Goal: Task Accomplishment & Management: Complete application form

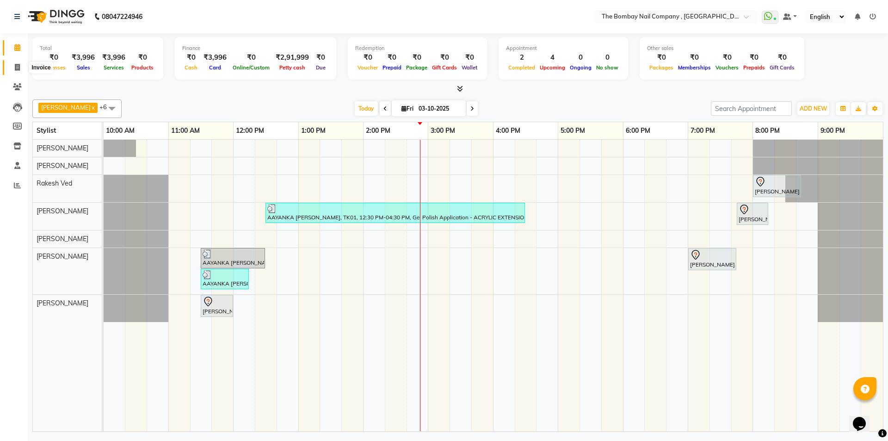
click at [10, 70] on span at bounding box center [17, 67] width 16 height 11
select select "7684"
select select "service"
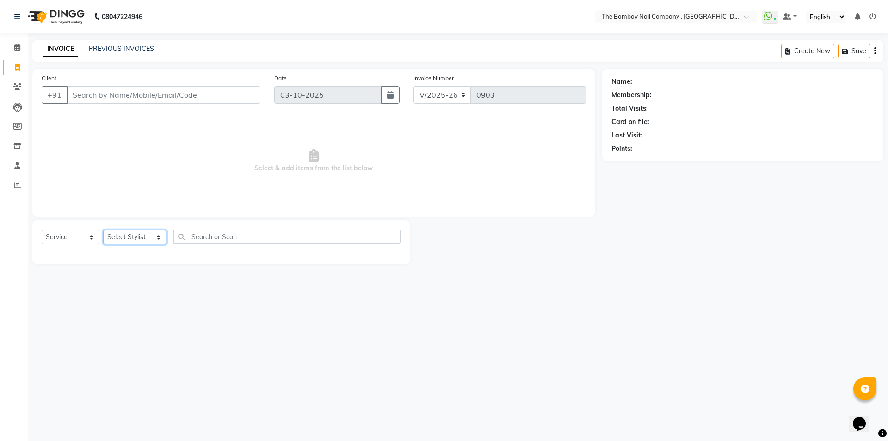
click at [147, 233] on select "Select Stylist BNC [GEOGRAPHIC_DATA] [PERSON_NAME] [PERSON_NAME] [PERSON_NAME] …" at bounding box center [134, 237] width 63 height 14
select select "90405"
click at [103, 230] on select "Select Stylist BNC [GEOGRAPHIC_DATA] [PERSON_NAME] [PERSON_NAME] [PERSON_NAME] …" at bounding box center [134, 237] width 63 height 14
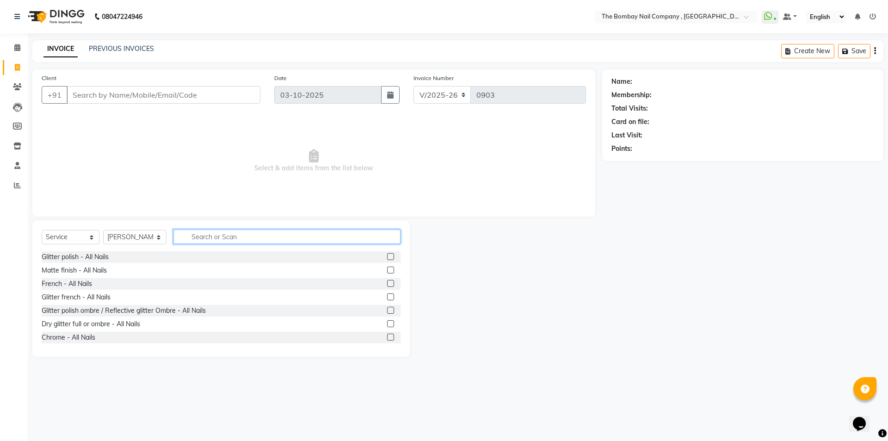
click at [224, 234] on input "text" at bounding box center [287, 236] width 228 height 14
type input "rem"
click at [387, 257] on label at bounding box center [390, 256] width 7 height 7
click at [387, 257] on input "checkbox" at bounding box center [390, 257] width 6 height 6
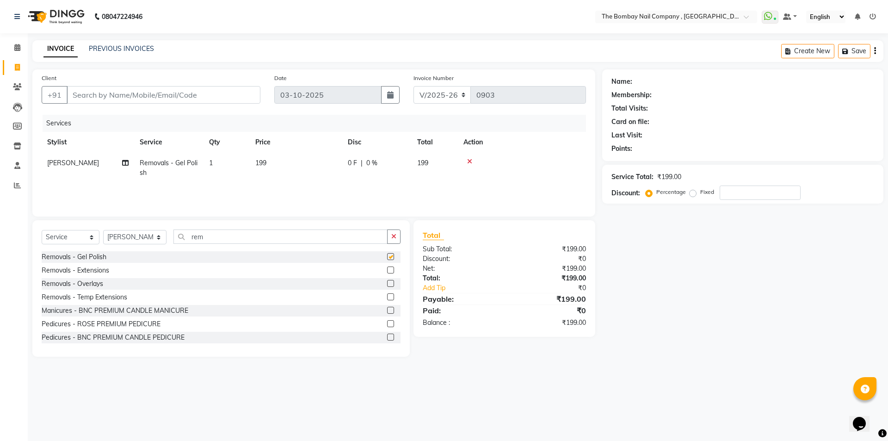
checkbox input "false"
click at [316, 233] on input "rem" at bounding box center [280, 236] width 215 height 14
type input "r"
type input "gel poli"
click at [387, 295] on label at bounding box center [390, 296] width 7 height 7
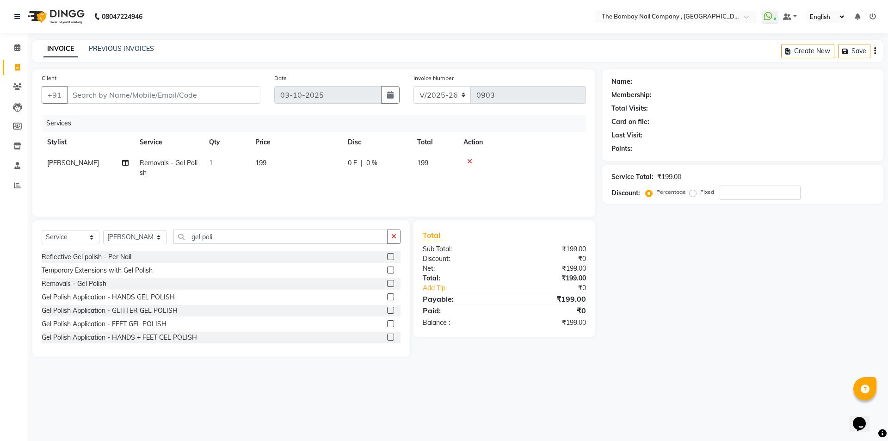
click at [387, 295] on input "checkbox" at bounding box center [390, 297] width 6 height 6
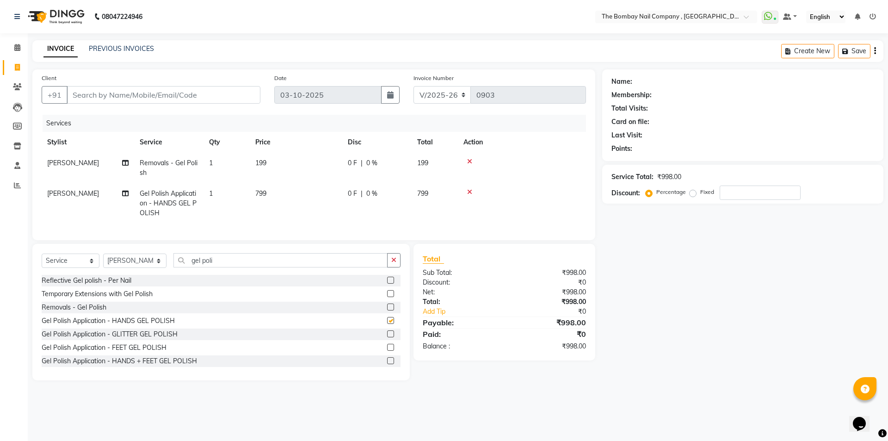
checkbox input "false"
click at [216, 264] on input "gel poli" at bounding box center [280, 260] width 215 height 14
drag, startPoint x: 216, startPoint y: 264, endPoint x: 0, endPoint y: 266, distance: 215.9
click at [0, 266] on app-home "08047224946 Select Location × The Bombay Nail Company , [GEOGRAPHIC_DATA] Whats…" at bounding box center [444, 197] width 888 height 394
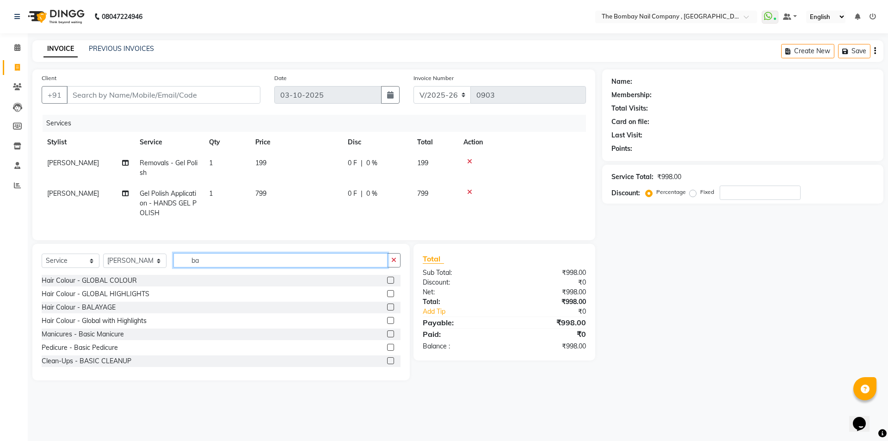
type input "ba"
click at [387, 351] on label at bounding box center [390, 347] width 7 height 7
click at [387, 351] on input "checkbox" at bounding box center [390, 347] width 6 height 6
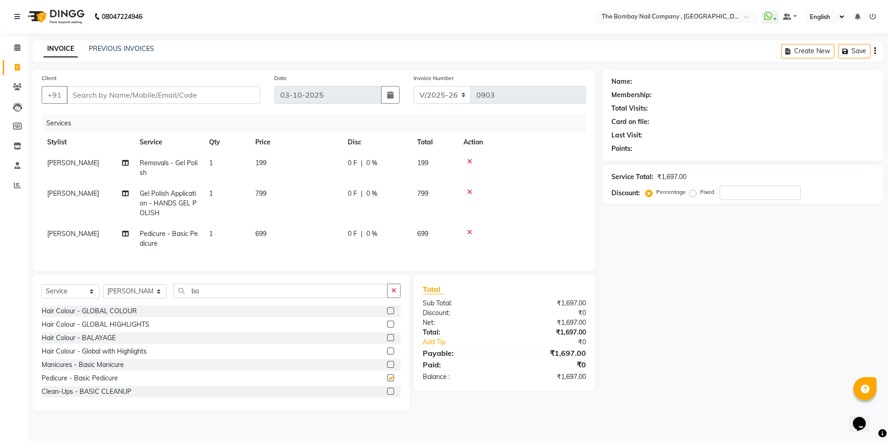
checkbox input "false"
click at [353, 191] on span "0 F" at bounding box center [352, 194] width 9 height 10
select select "90405"
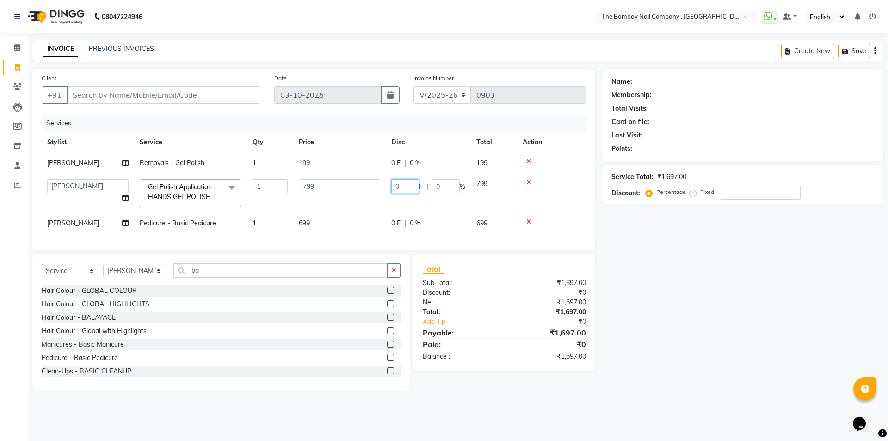
click at [406, 187] on input "0" at bounding box center [405, 186] width 28 height 14
type input "200"
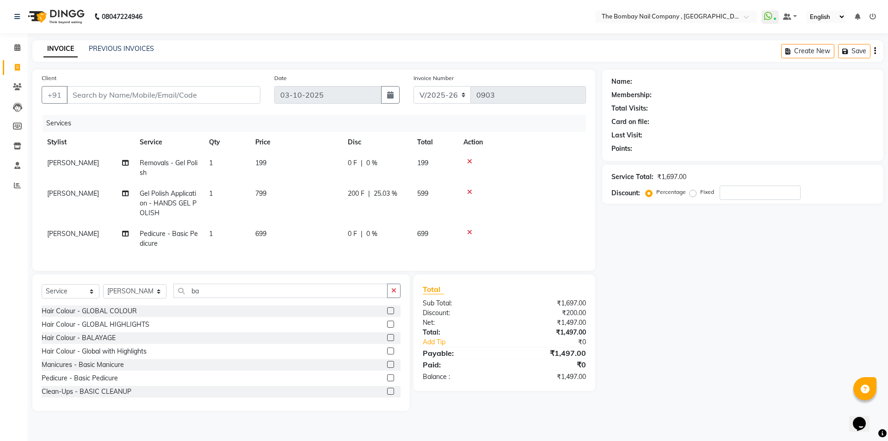
click at [356, 207] on tr "[PERSON_NAME] Polish Application - HANDS GEL [DEMOGRAPHIC_DATA] 1 799 200 F | 2…" at bounding box center [314, 203] width 544 height 40
click at [86, 96] on input "Client" at bounding box center [164, 95] width 194 height 18
type input "9"
type input "0"
click at [61, 95] on button "+91" at bounding box center [55, 95] width 26 height 18
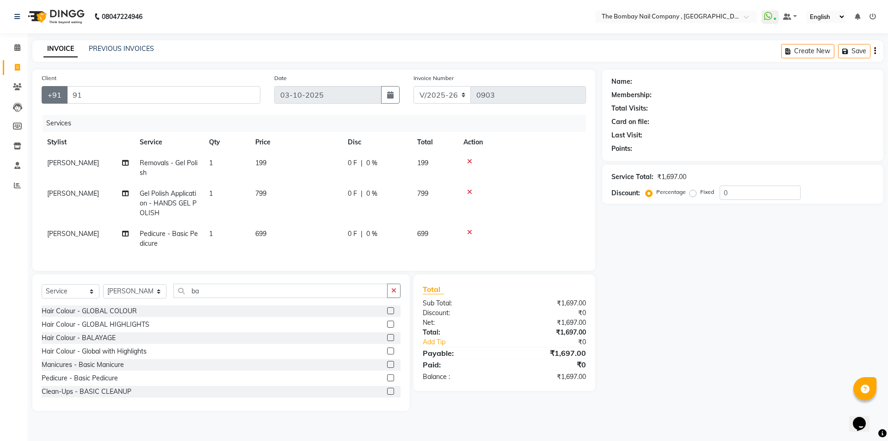
click at [55, 98] on button "+91" at bounding box center [55, 95] width 26 height 18
click at [55, 94] on button "+91" at bounding box center [55, 95] width 26 height 18
click at [60, 92] on button "+91" at bounding box center [55, 95] width 26 height 18
click at [55, 98] on button "+91" at bounding box center [55, 95] width 26 height 18
click at [49, 92] on button "+91" at bounding box center [55, 95] width 26 height 18
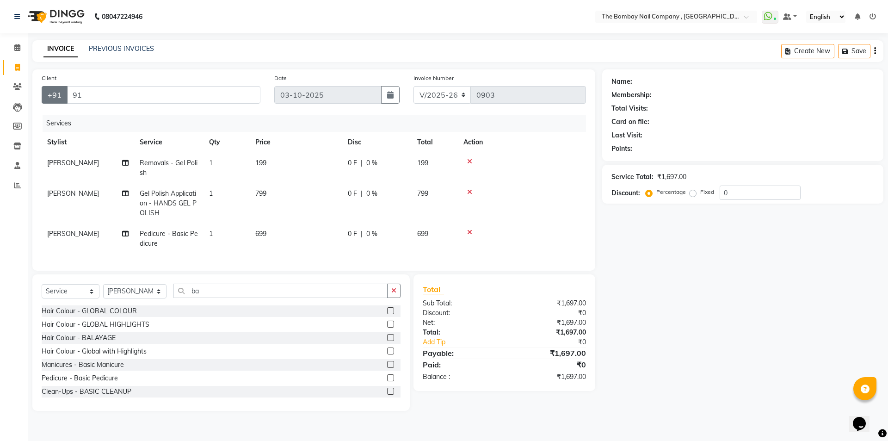
click at [49, 92] on button "+91" at bounding box center [55, 95] width 26 height 18
click at [116, 100] on input "91" at bounding box center [164, 95] width 194 height 18
type input "9"
click at [69, 236] on span "[PERSON_NAME]" at bounding box center [73, 233] width 52 height 8
select select "90405"
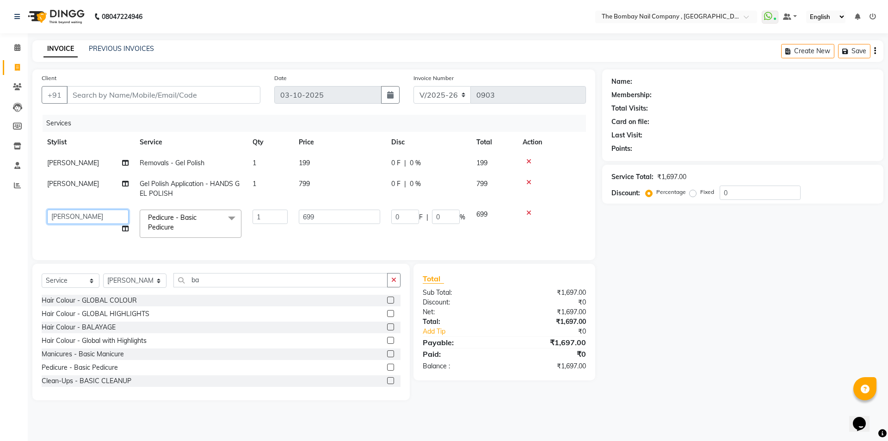
click at [107, 215] on select "BNC [GEOGRAPHIC_DATA] [PERSON_NAME] [PERSON_NAME] [PERSON_NAME] [PERSON_NAME] […" at bounding box center [87, 216] width 81 height 14
select select "90049"
click at [81, 97] on input "Client" at bounding box center [164, 95] width 194 height 18
click at [873, 49] on div "Create New Save" at bounding box center [832, 51] width 102 height 22
click at [874, 51] on icon "button" at bounding box center [875, 51] width 2 height 0
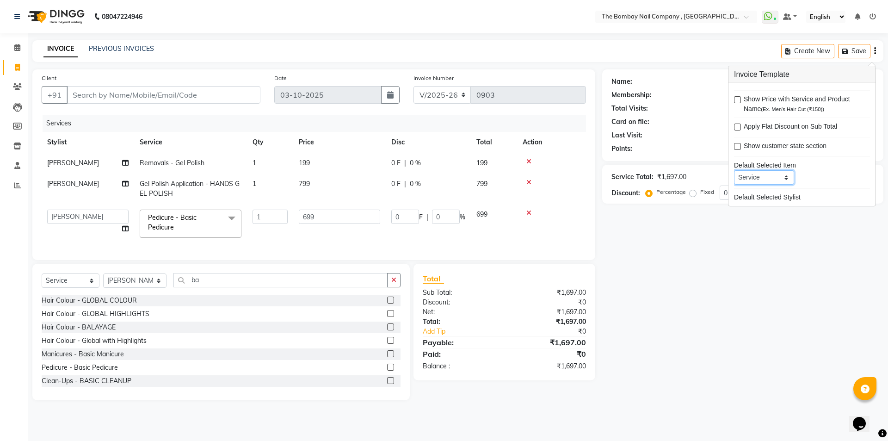
click at [783, 180] on select "Service Product Membership Package Voucher Prepaid Gift Card" at bounding box center [764, 177] width 60 height 14
click at [178, 91] on input "Client" at bounding box center [164, 95] width 194 height 18
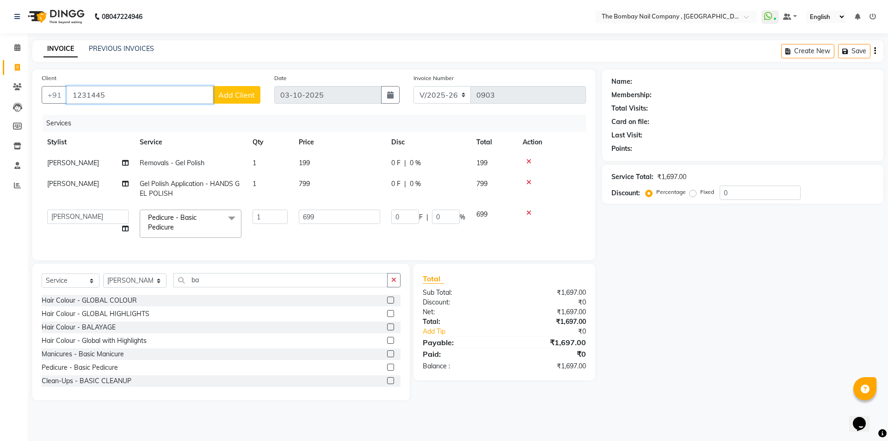
type input "1231445"
click at [236, 98] on span "Add Client" at bounding box center [236, 94] width 37 height 9
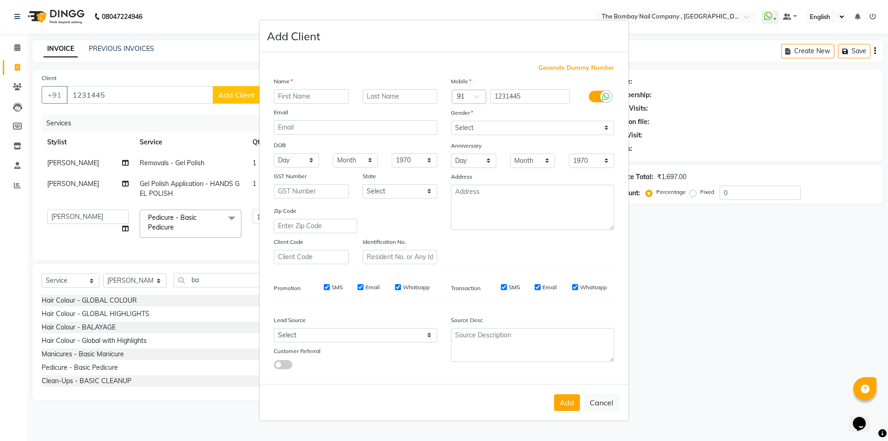
click at [572, 63] on span "Generate Dummy Number" at bounding box center [576, 67] width 76 height 9
type input "1340100000003"
checkbox input "false"
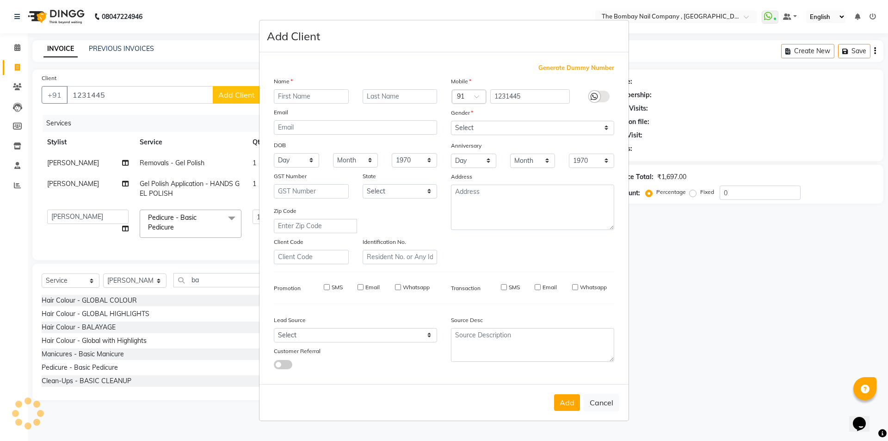
checkbox input "false"
click at [483, 129] on select "Select [DEMOGRAPHIC_DATA] [DEMOGRAPHIC_DATA] Other Prefer Not To Say" at bounding box center [532, 128] width 163 height 14
select select "[DEMOGRAPHIC_DATA]"
click at [451, 121] on select "Select [DEMOGRAPHIC_DATA] [DEMOGRAPHIC_DATA] Other Prefer Not To Say" at bounding box center [532, 128] width 163 height 14
click at [293, 92] on input "text" at bounding box center [311, 96] width 75 height 14
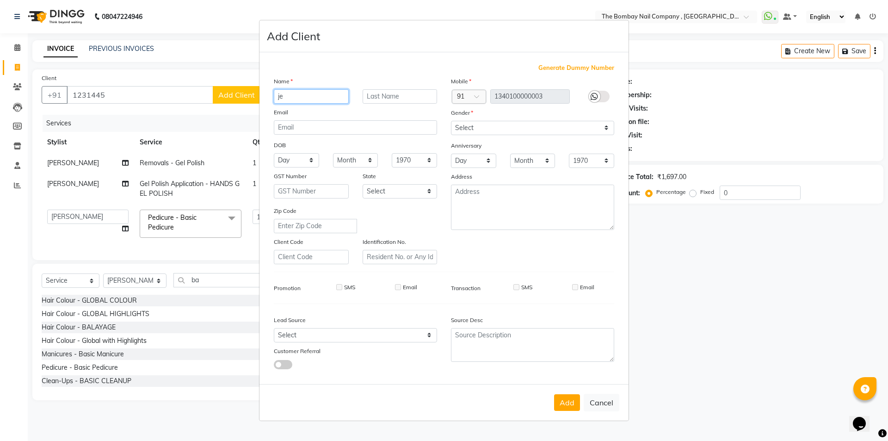
type input "j"
type input "h"
type input "[PERSON_NAME]"
click at [510, 129] on select "Select [DEMOGRAPHIC_DATA] [DEMOGRAPHIC_DATA] Other Prefer Not To Say" at bounding box center [532, 128] width 163 height 14
click at [451, 121] on select "Select [DEMOGRAPHIC_DATA] [DEMOGRAPHIC_DATA] Other Prefer Not To Say" at bounding box center [532, 128] width 163 height 14
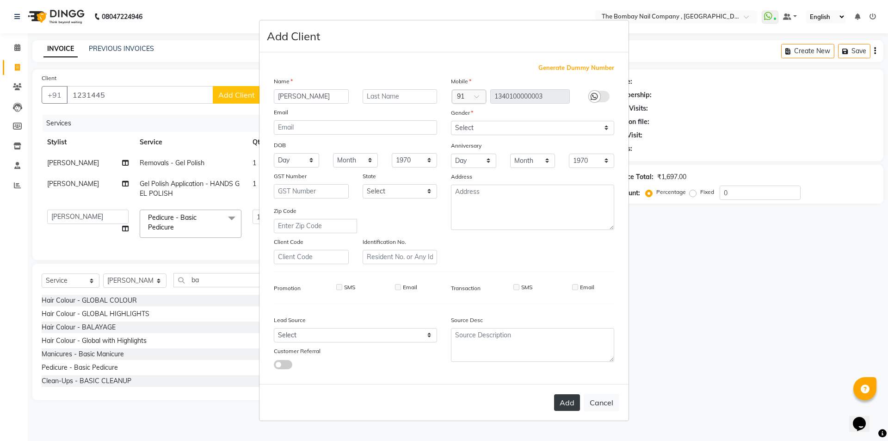
click at [573, 407] on button "Add" at bounding box center [567, 402] width 26 height 17
type input "13*********03"
select select
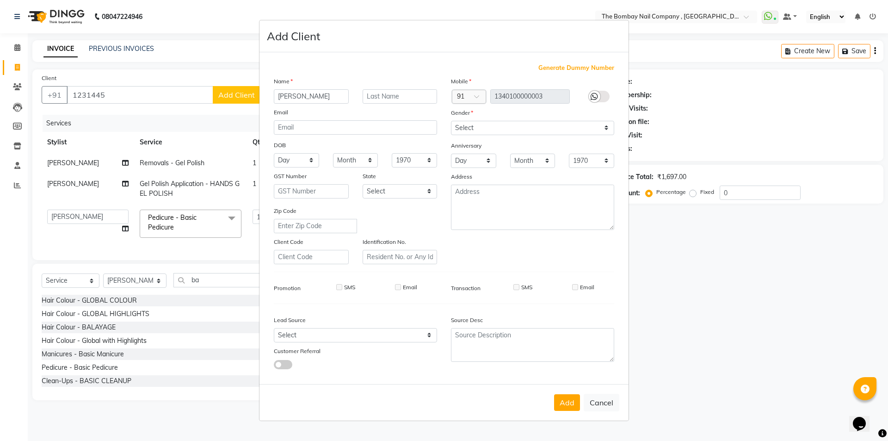
select select
checkbox input "false"
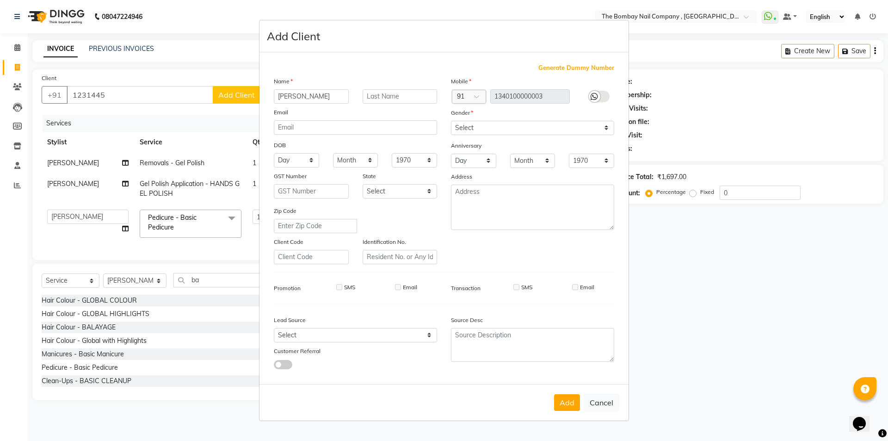
checkbox input "false"
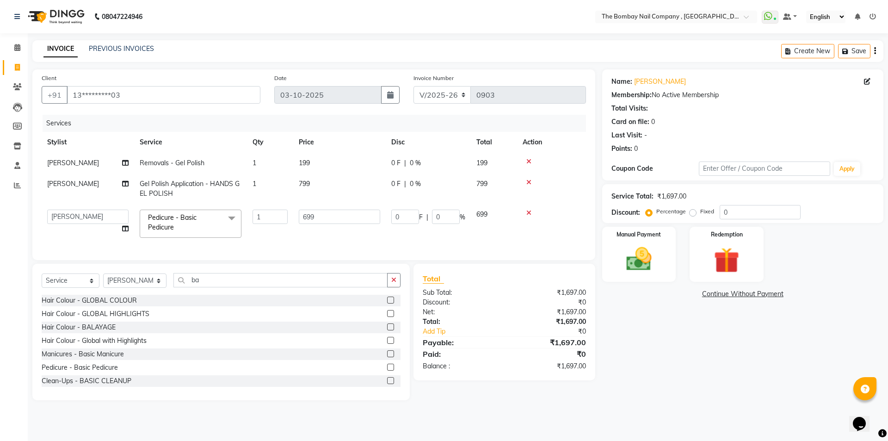
click at [402, 181] on div "0 F | 0 %" at bounding box center [428, 184] width 74 height 10
select select "90405"
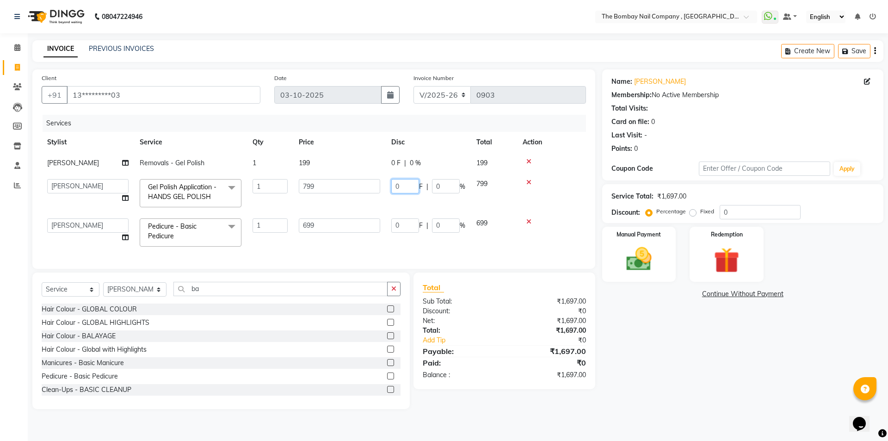
drag, startPoint x: 418, startPoint y: 184, endPoint x: 391, endPoint y: 185, distance: 26.4
click at [391, 185] on input "0" at bounding box center [405, 186] width 28 height 14
type input "200"
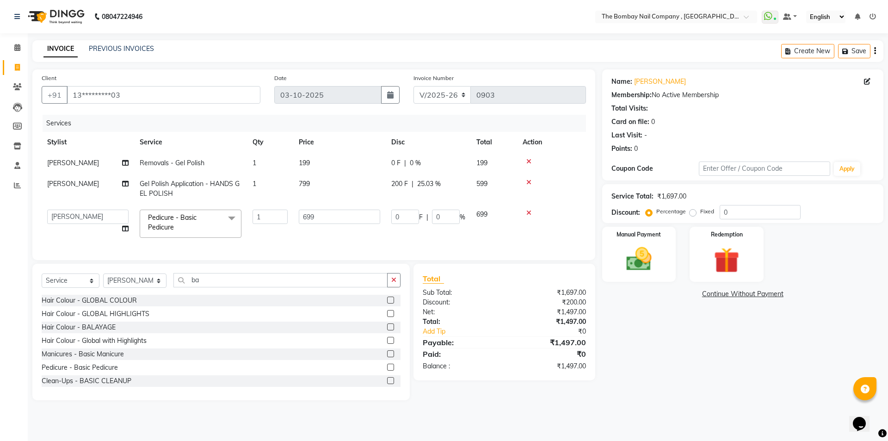
click at [565, 207] on tbody "[PERSON_NAME] Removals - Gel Polish 1 199 0 F | 0 % 199 [PERSON_NAME] Gel Polis…" at bounding box center [314, 198] width 544 height 91
click at [646, 250] on img at bounding box center [638, 259] width 43 height 31
click at [741, 295] on span "CASH" at bounding box center [736, 294] width 20 height 11
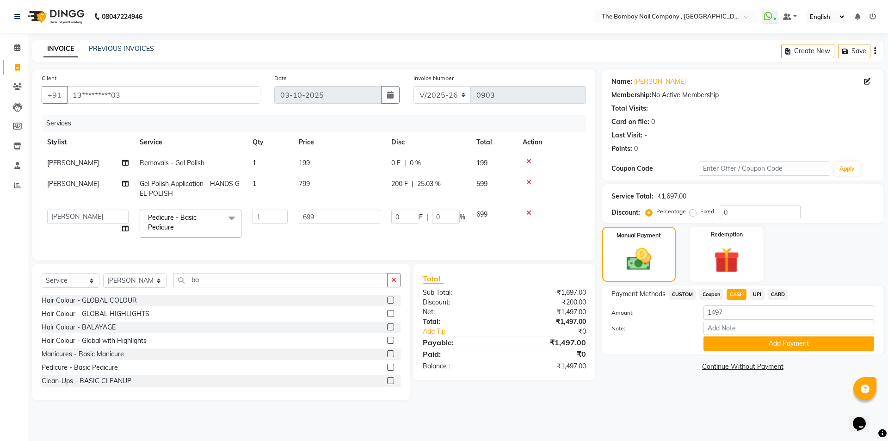
click at [713, 340] on button "Add Payment" at bounding box center [788, 343] width 171 height 14
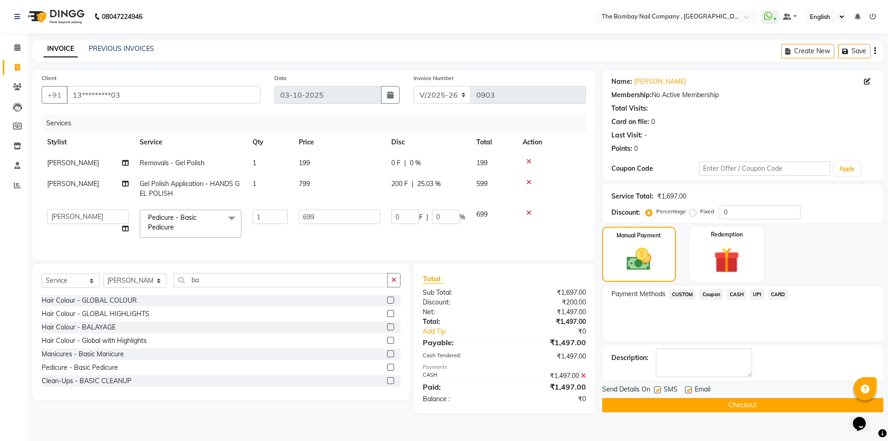
click at [654, 403] on button "Checkout" at bounding box center [742, 405] width 281 height 14
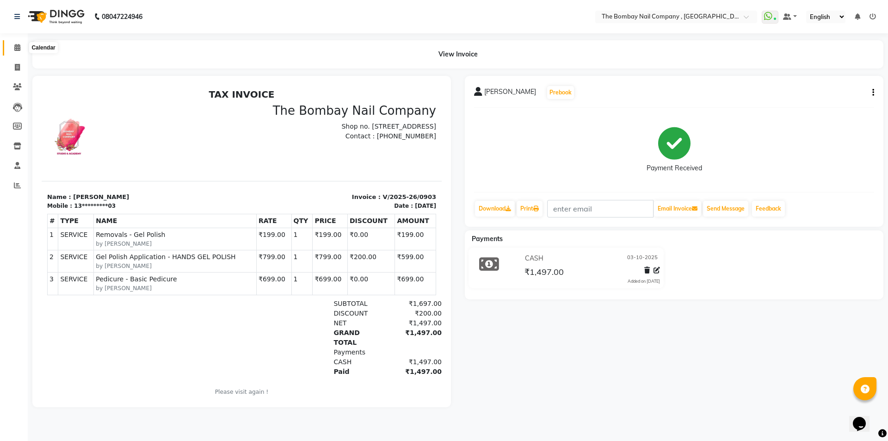
click at [18, 43] on span at bounding box center [17, 48] width 16 height 11
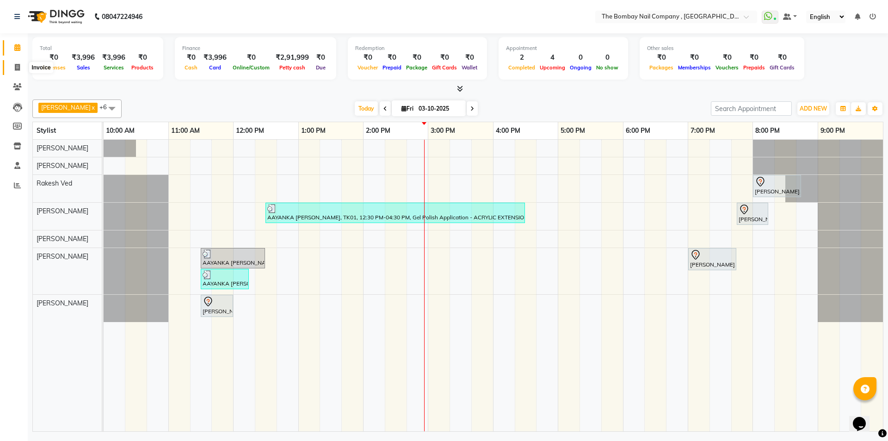
click at [18, 65] on icon at bounding box center [17, 67] width 5 height 7
select select "7684"
select select "service"
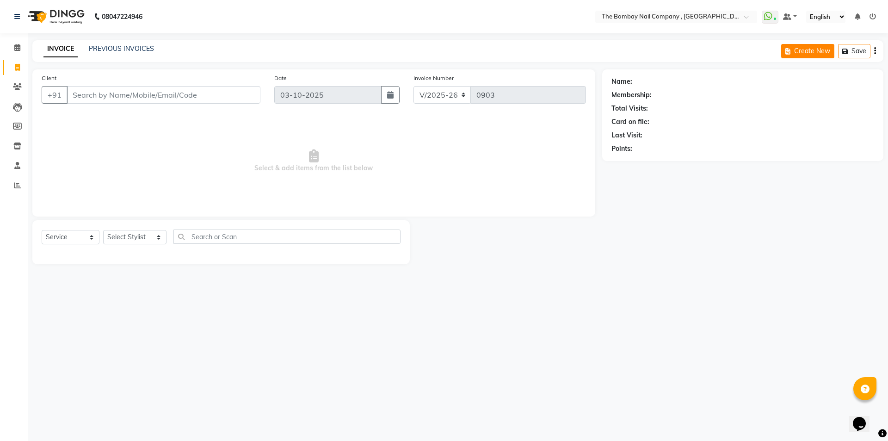
click at [808, 51] on button "Create New" at bounding box center [807, 51] width 53 height 14
select select "7684"
select select "service"
click at [808, 51] on button "Create New" at bounding box center [807, 51] width 53 height 14
select select "service"
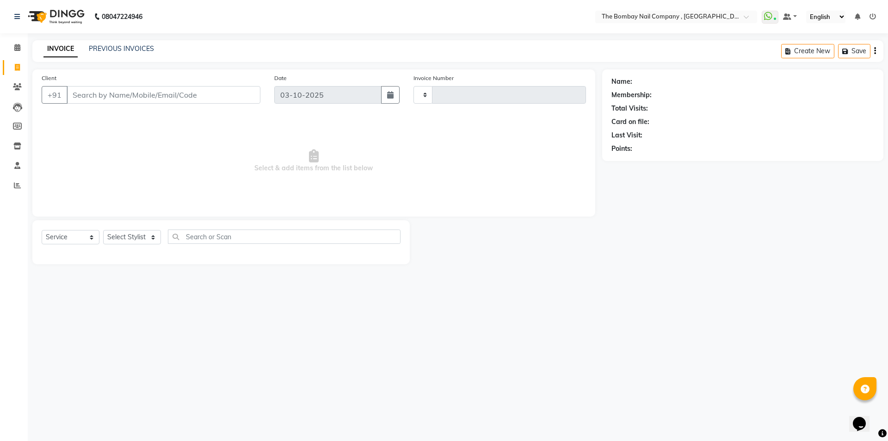
type input "0903"
select select "7684"
click at [54, 100] on button "+91" at bounding box center [55, 95] width 26 height 18
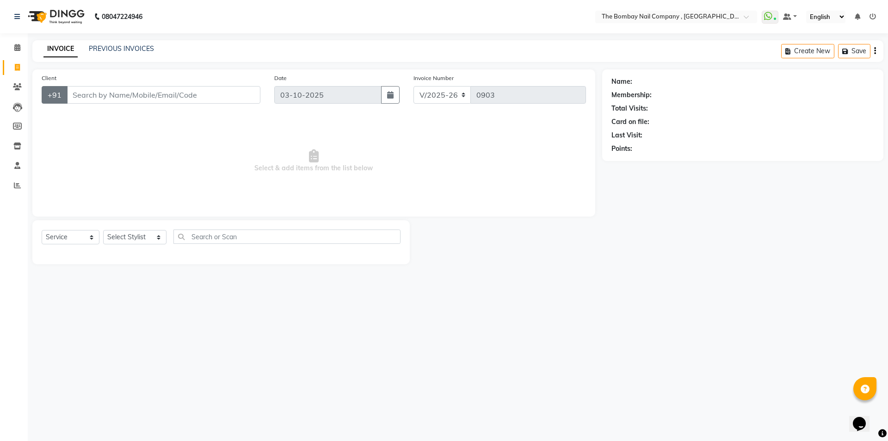
click at [54, 100] on button "+91" at bounding box center [55, 95] width 26 height 18
click at [104, 52] on link "PREVIOUS INVOICES" at bounding box center [121, 48] width 65 height 8
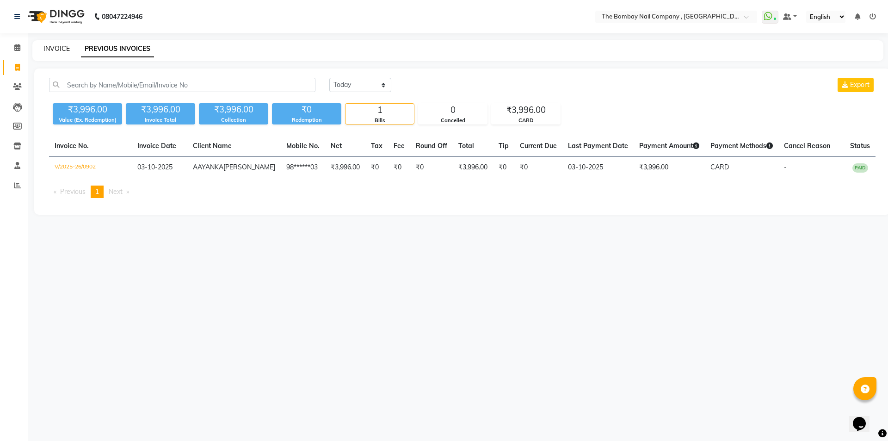
click at [51, 49] on link "INVOICE" at bounding box center [56, 48] width 26 height 8
select select "service"
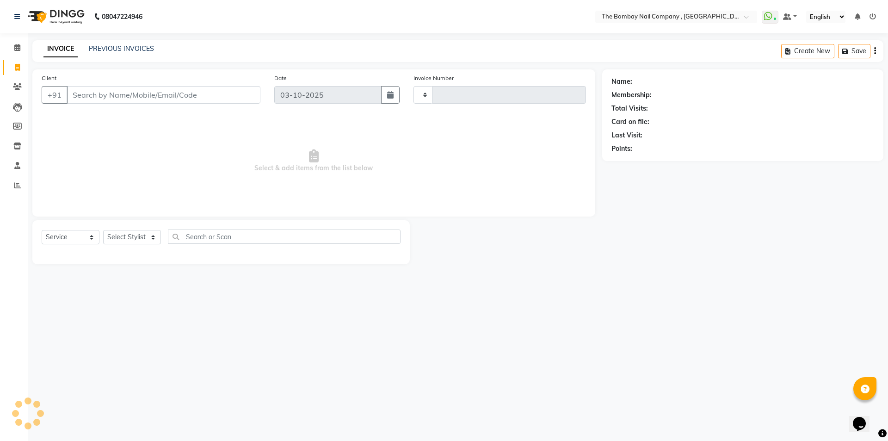
type input "0903"
select select "7684"
click at [877, 49] on div "Create New Save" at bounding box center [832, 51] width 102 height 22
click at [874, 51] on icon "button" at bounding box center [875, 51] width 2 height 0
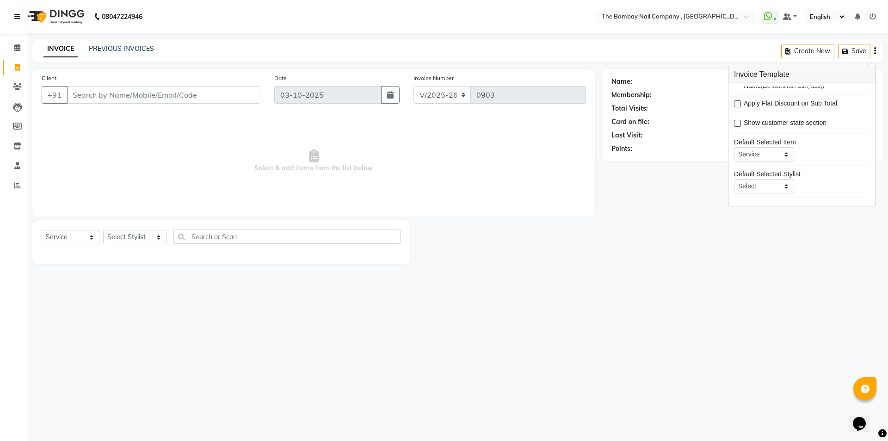
scroll to position [34, 0]
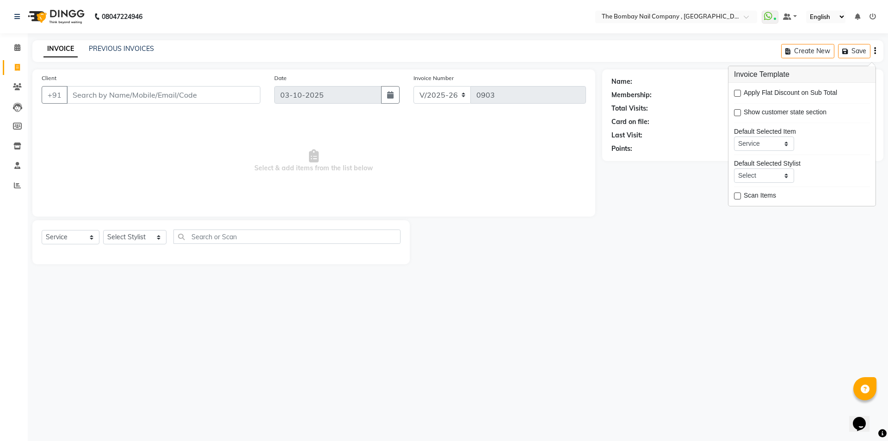
click at [643, 189] on div "Name: Membership: Total Visits: Card on file: Last Visit: Points:" at bounding box center [746, 166] width 288 height 195
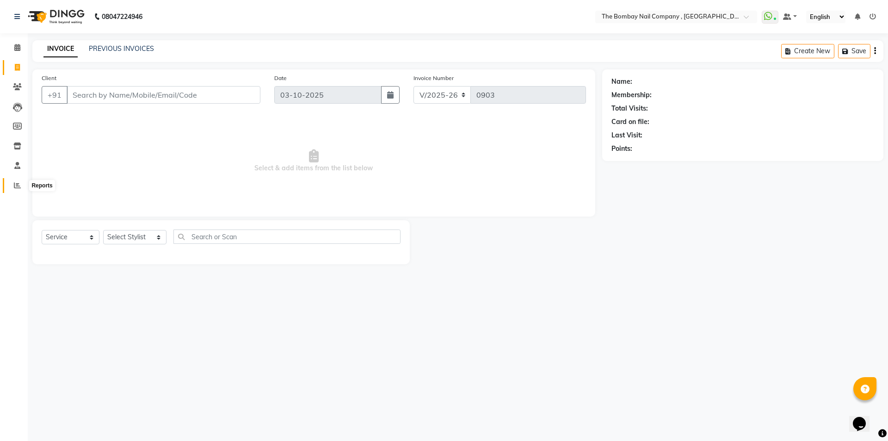
click at [15, 180] on span at bounding box center [17, 185] width 16 height 11
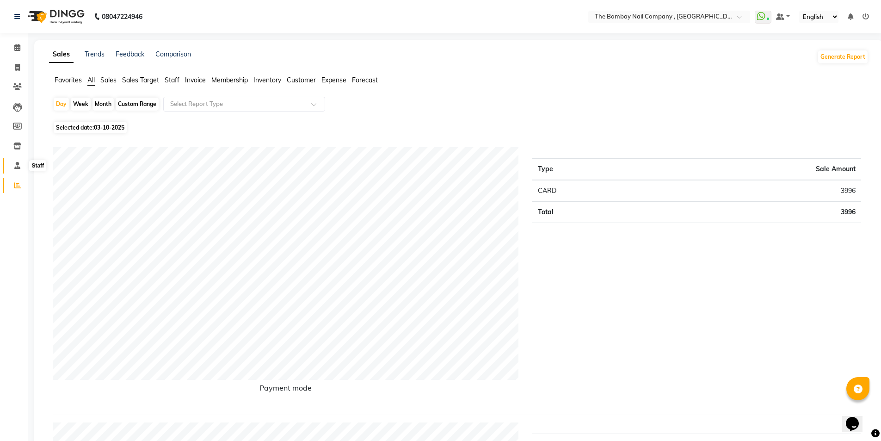
click at [15, 166] on icon at bounding box center [17, 165] width 6 height 7
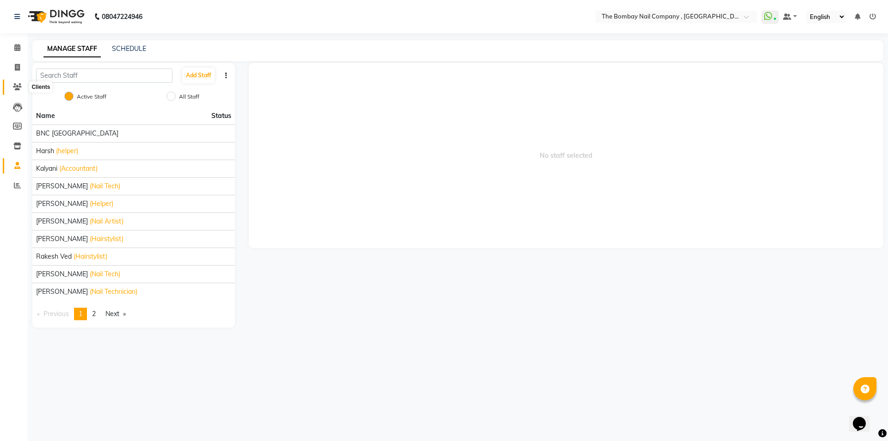
click at [17, 90] on span at bounding box center [17, 87] width 16 height 11
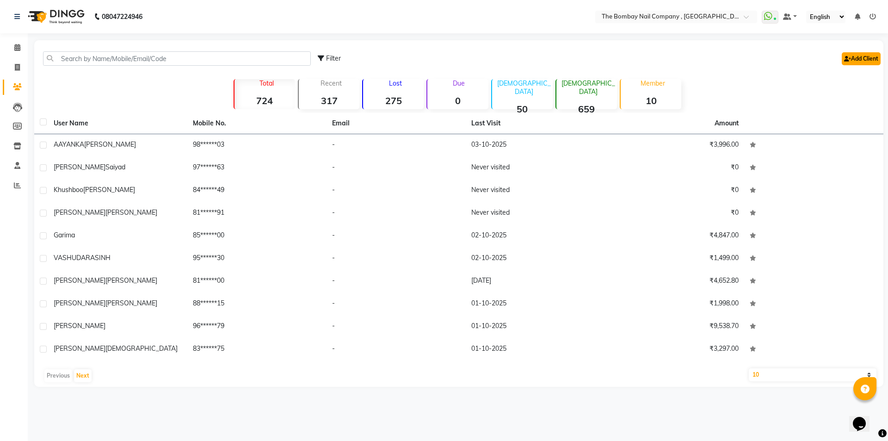
click at [855, 63] on link "Add Client" at bounding box center [861, 58] width 39 height 13
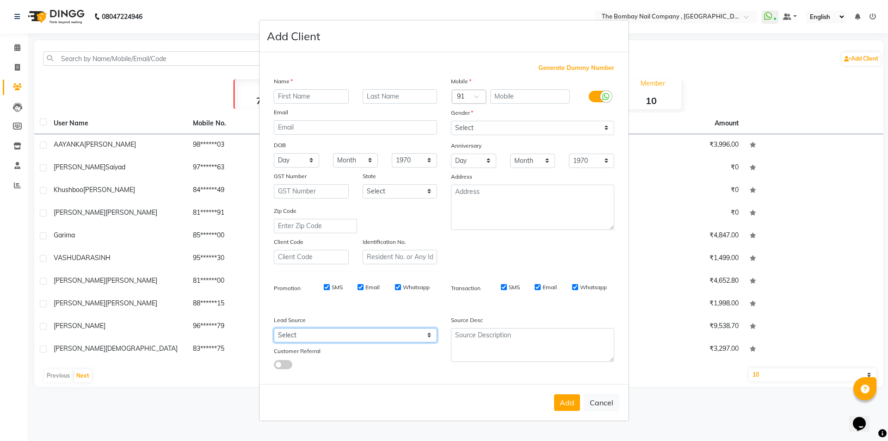
click at [367, 336] on select "Select Walk-in Referral Internet Friend Word of Mouth Advertisement Facebook Ju…" at bounding box center [355, 335] width 163 height 14
click at [488, 252] on div "Mobile Country Code × 91 Gender Select Male Female Other Prefer Not To Say Anni…" at bounding box center [532, 170] width 177 height 188
click at [566, 68] on span "Generate Dummy Number" at bounding box center [576, 67] width 76 height 9
type input "1340100000003"
checkbox input "false"
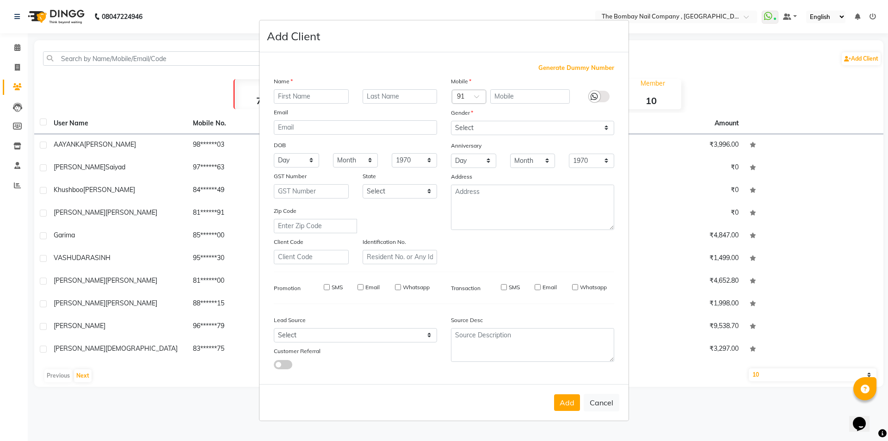
checkbox input "false"
